Goal: Information Seeking & Learning: Check status

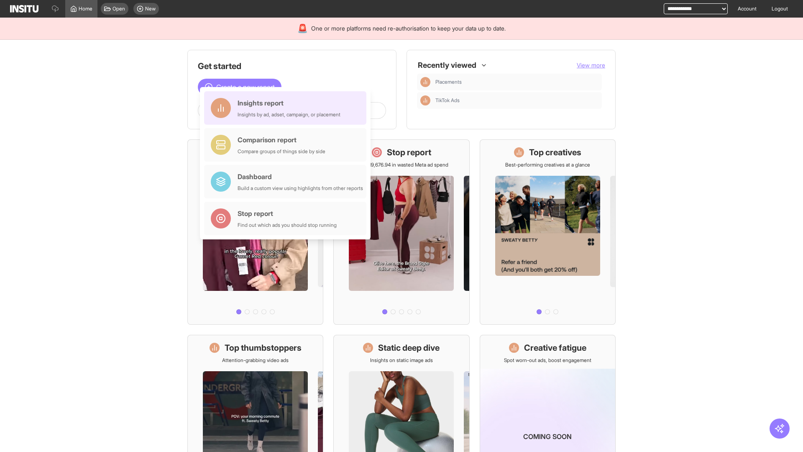
click at [287, 108] on div "Insights report Insights by ad, adset, campaign, or placement" at bounding box center [289, 108] width 103 height 20
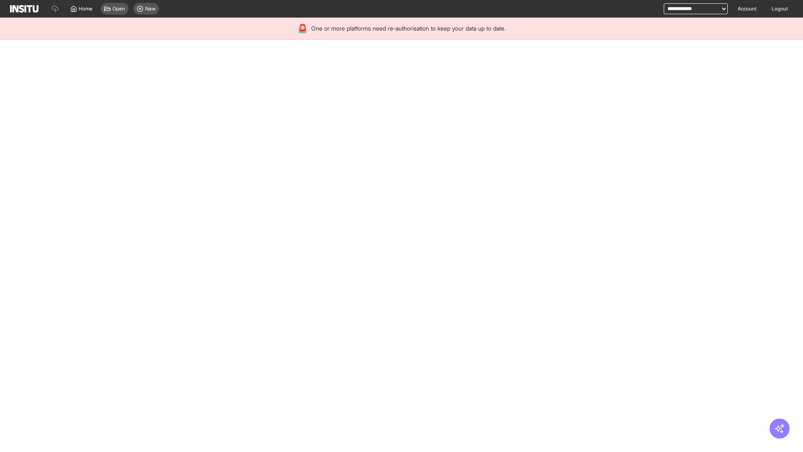
select select "**"
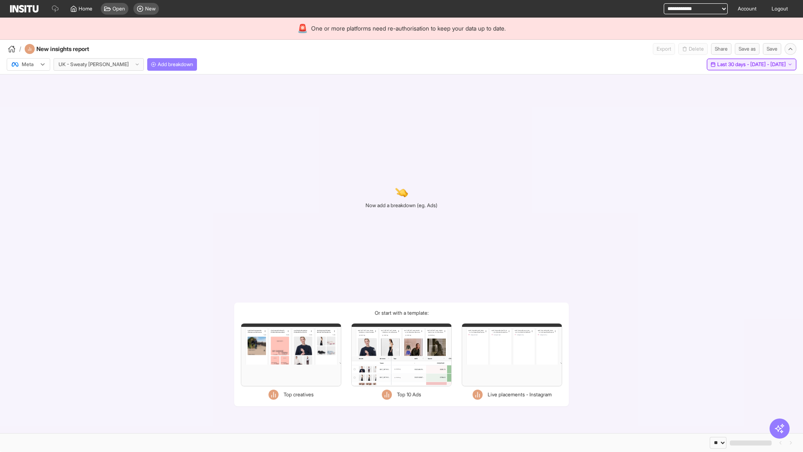
click at [733, 64] on span "Last 30 days - [DATE] - [DATE]" at bounding box center [751, 64] width 69 height 7
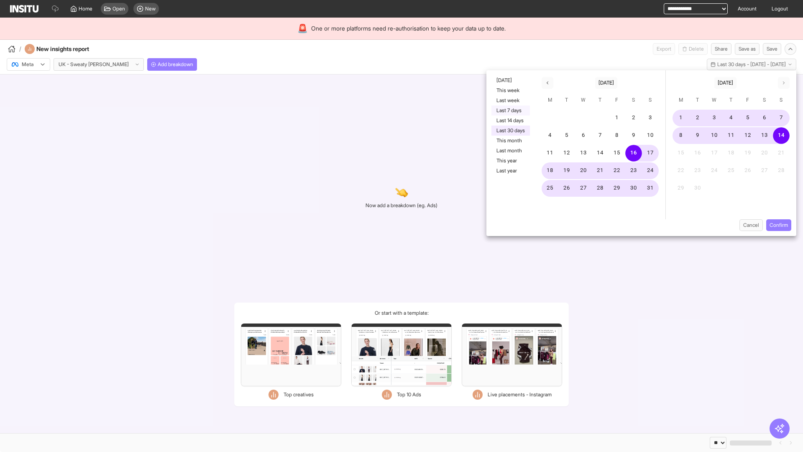
click at [510, 110] on button "Last 7 days" at bounding box center [510, 110] width 38 height 10
